Goal: Navigation & Orientation: Find specific page/section

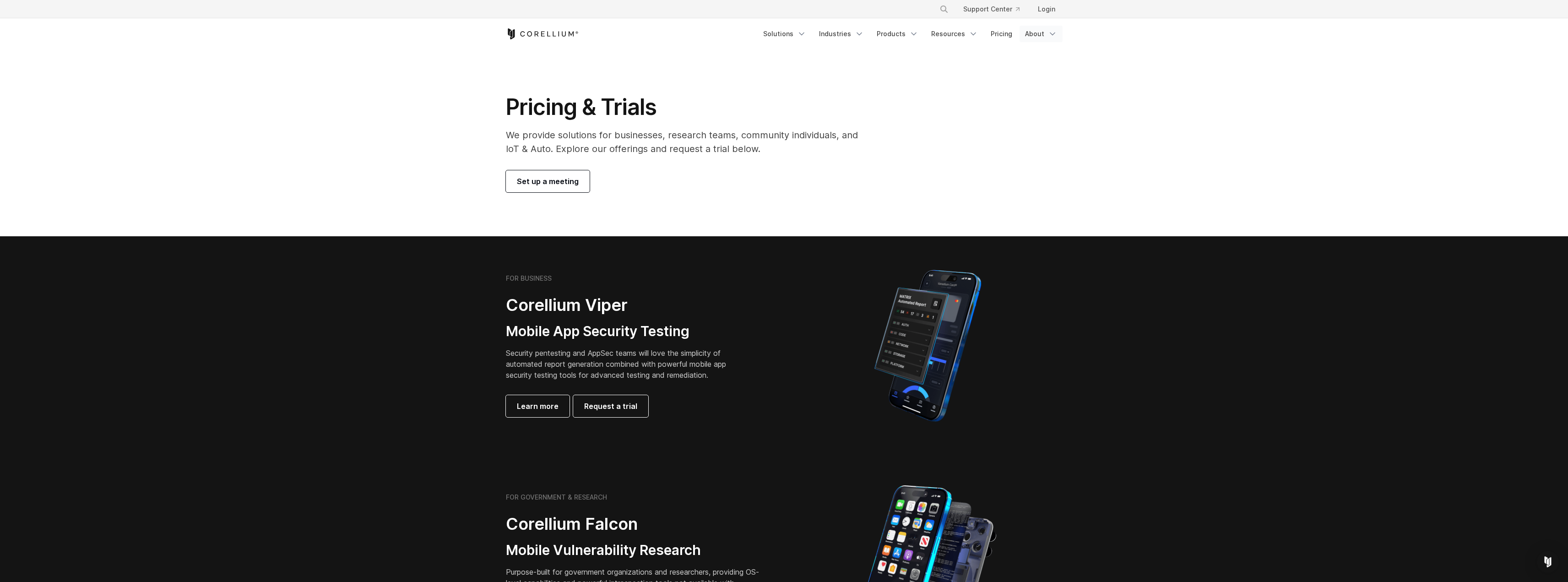
click at [1052, 34] on icon "Navigation Menu" at bounding box center [1052, 34] width 9 height 9
click at [1032, 68] on p "Company" at bounding box center [1027, 66] width 33 height 11
